Goal: Obtain resource: Download file/media

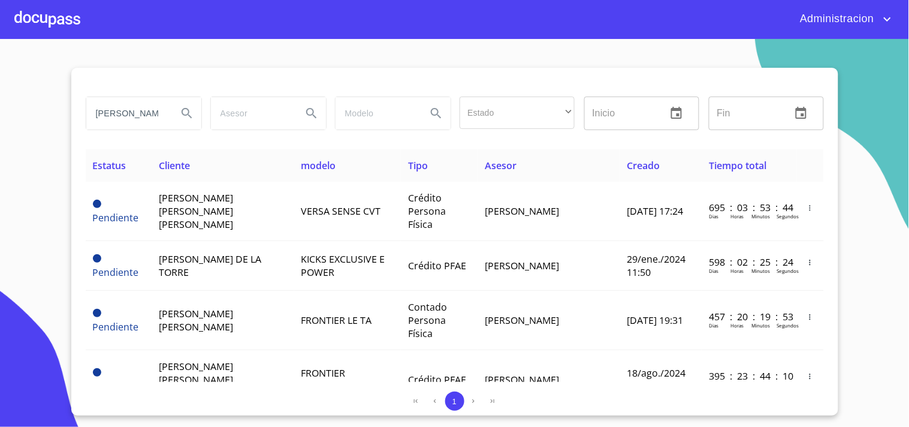
click at [171, 112] on div "[PERSON_NAME]" at bounding box center [143, 113] width 115 height 32
type input "J"
type input "[PERSON_NAME]"
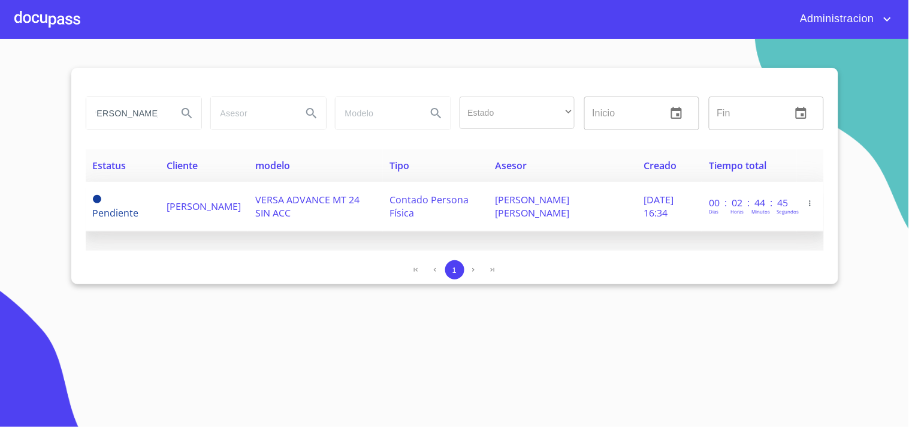
scroll to position [0, 0]
click at [294, 193] on span "VERSA ADVANCE MT 24 SIN ACC" at bounding box center [307, 206] width 104 height 26
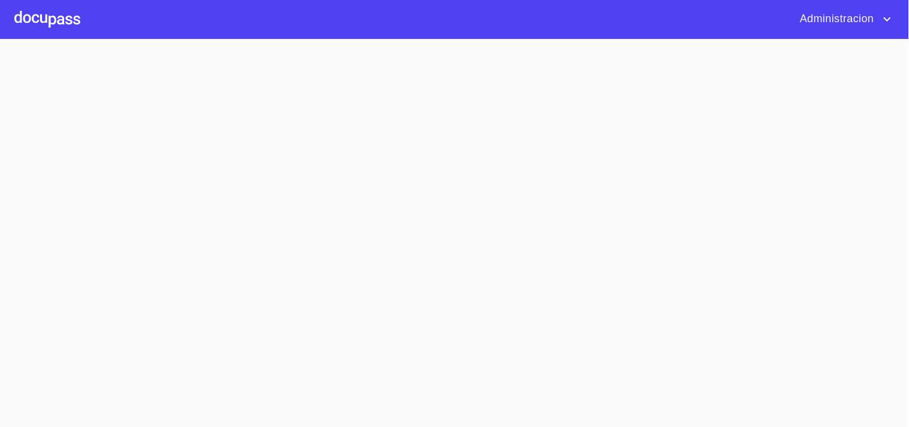
click at [295, 193] on section at bounding box center [454, 233] width 909 height 388
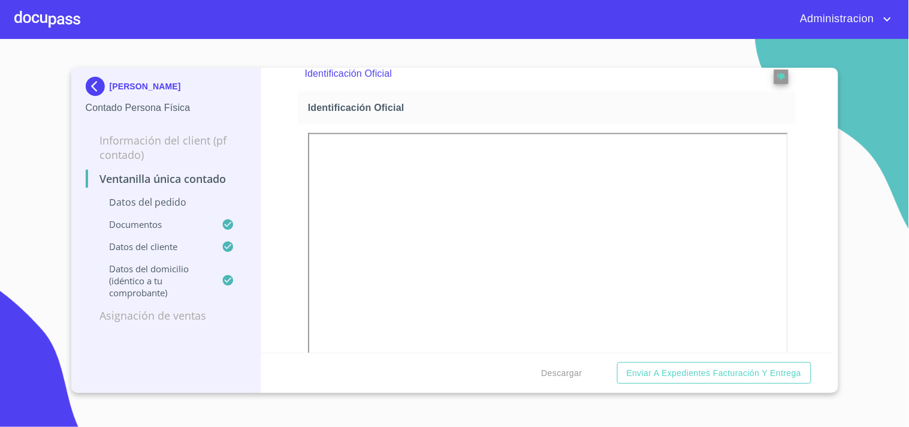
scroll to position [466, 0]
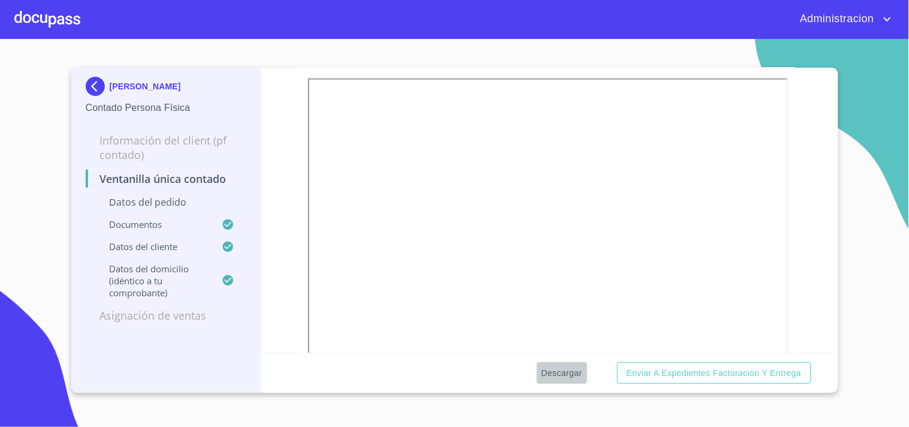
click at [568, 370] on span "Descargar" at bounding box center [562, 373] width 41 height 15
click at [89, 87] on img at bounding box center [98, 86] width 24 height 19
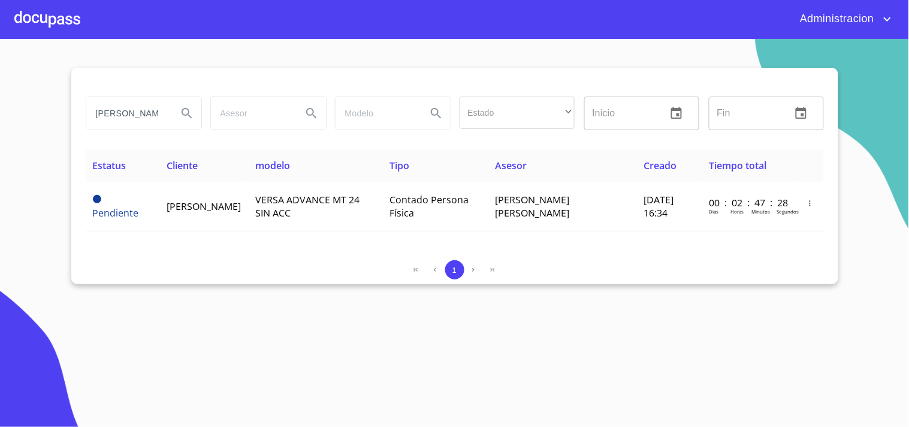
click at [162, 109] on input "[PERSON_NAME]" at bounding box center [127, 113] width 82 height 32
click at [152, 109] on input "[PERSON_NAME]" at bounding box center [127, 113] width 82 height 32
click at [157, 110] on input "[PERSON_NAME]" at bounding box center [127, 113] width 82 height 32
click at [158, 110] on input "S" at bounding box center [127, 113] width 82 height 32
type input "S"
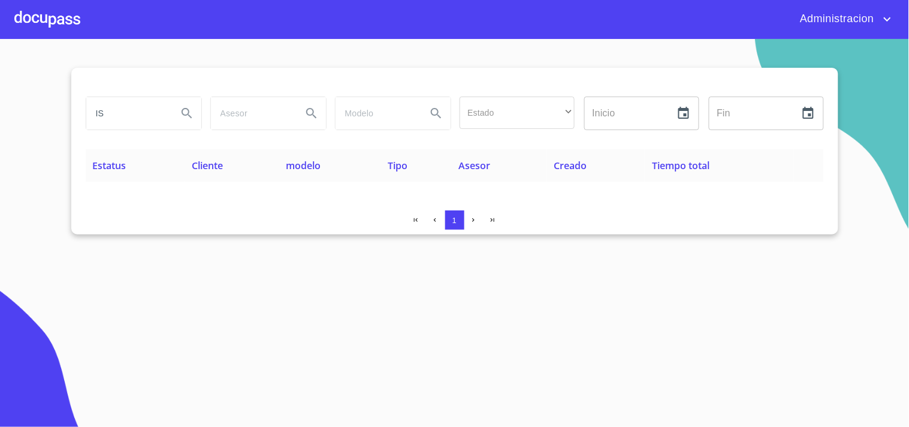
type input "I"
type input "[PERSON_NAME]"
click at [27, 16] on div at bounding box center [47, 19] width 66 height 38
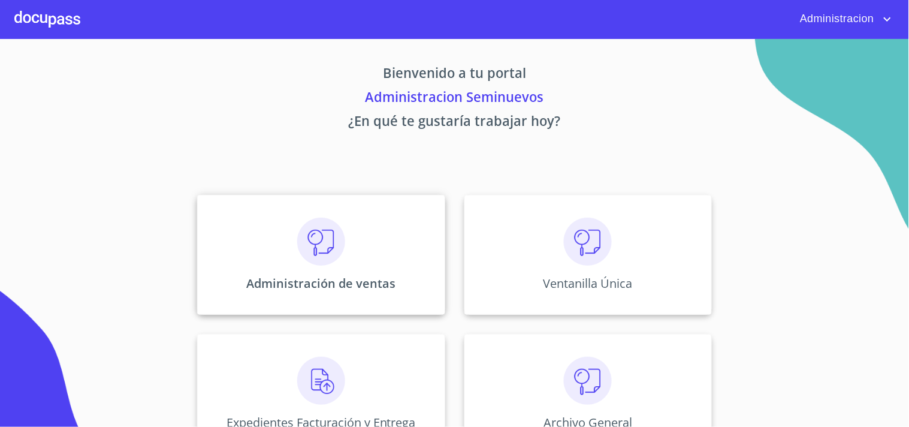
click at [398, 243] on div "Administración de ventas" at bounding box center [321, 255] width 248 height 120
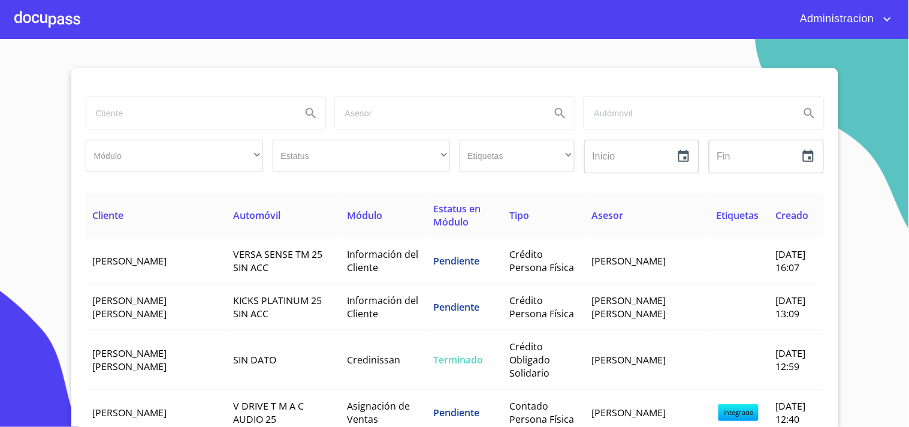
click at [177, 117] on input "search" at bounding box center [189, 113] width 206 height 32
type input "[PERSON_NAME] [PERSON_NAME]"
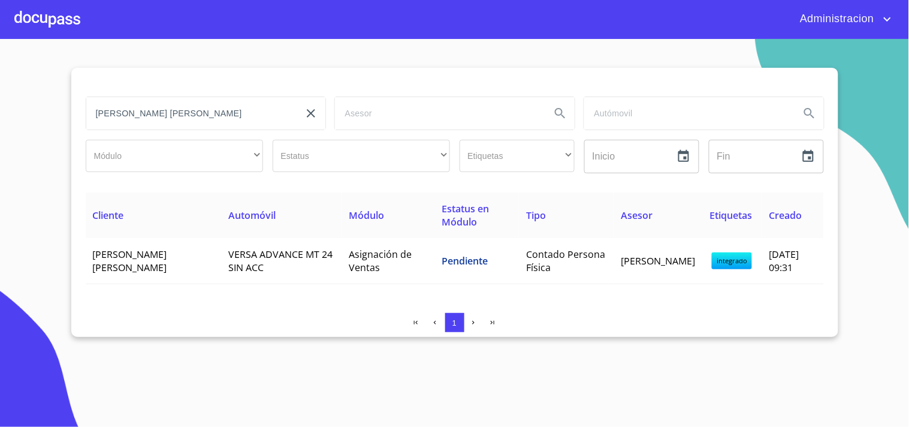
click at [76, 17] on div at bounding box center [47, 19] width 66 height 38
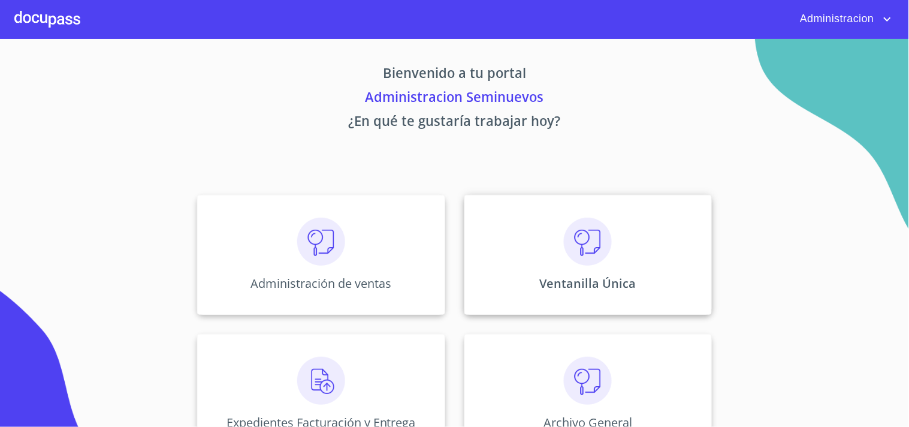
click at [489, 262] on div "Ventanilla Única" at bounding box center [588, 255] width 248 height 120
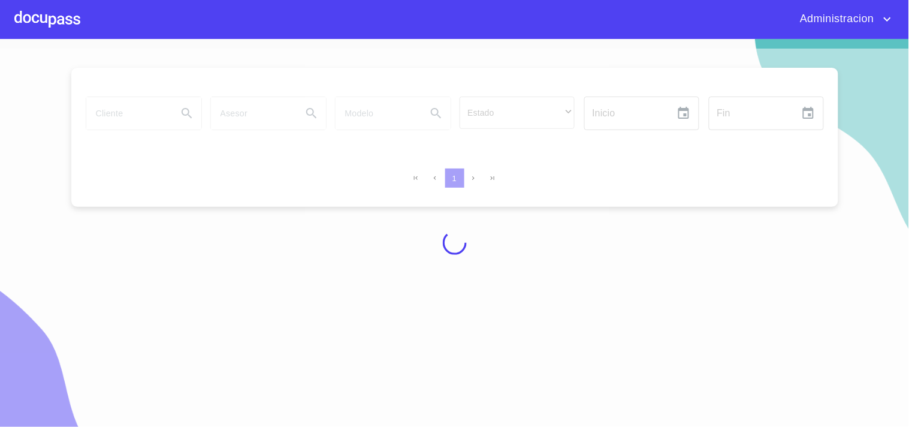
click at [885, 16] on icon "account of current user" at bounding box center [887, 19] width 14 height 14
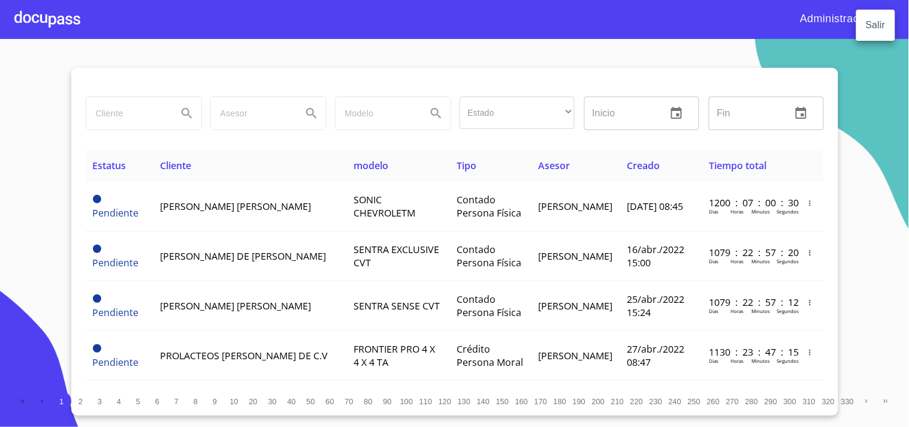
click at [152, 126] on div at bounding box center [454, 213] width 909 height 427
drag, startPoint x: 154, startPoint y: 122, endPoint x: 179, endPoint y: 108, distance: 28.5
click at [156, 122] on input "search" at bounding box center [127, 113] width 82 height 32
type input "[PERSON_NAME]"
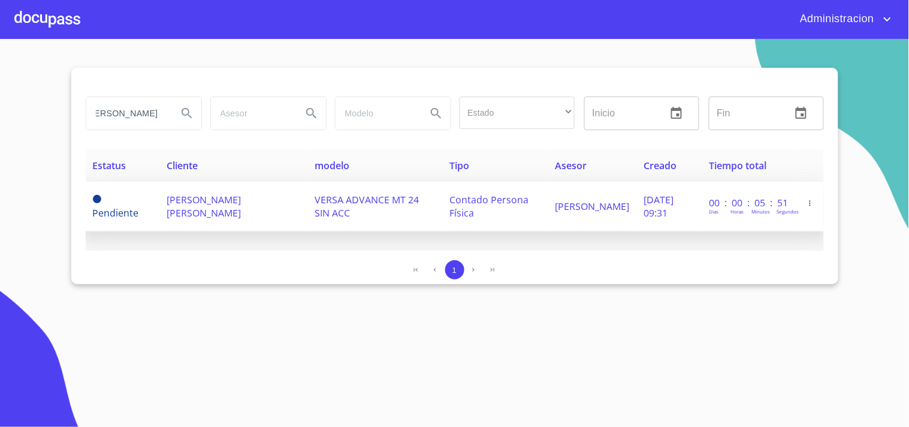
click at [327, 202] on span "VERSA ADVANCE MT 24 SIN ACC" at bounding box center [367, 206] width 104 height 26
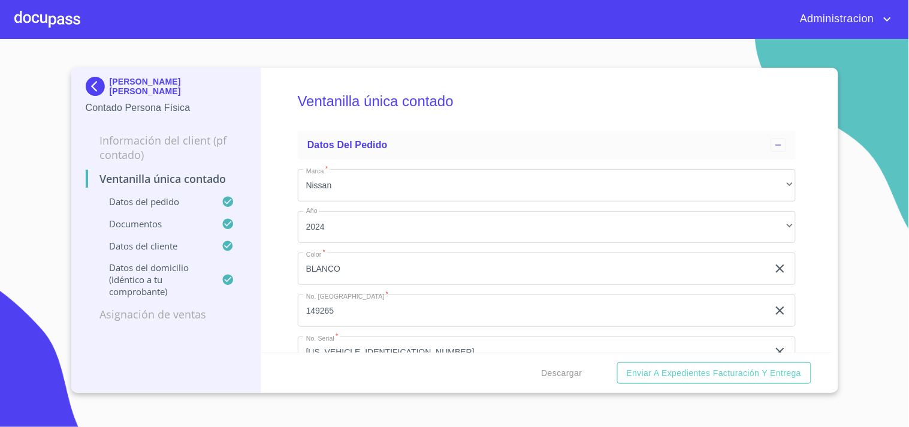
click at [571, 357] on div "Descargar Enviar a Expedientes Facturación y Entrega" at bounding box center [546, 372] width 571 height 41
click at [567, 376] on span "Descargar" at bounding box center [562, 373] width 41 height 15
